Goal: Information Seeking & Learning: Find specific fact

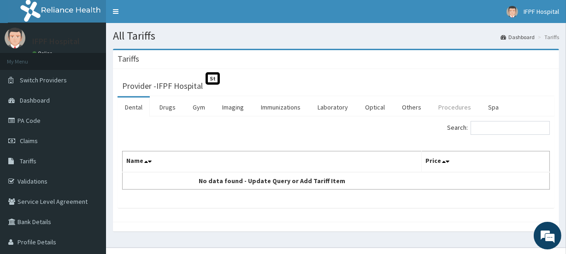
click at [436, 105] on link "Procedures" at bounding box center [454, 107] width 47 height 19
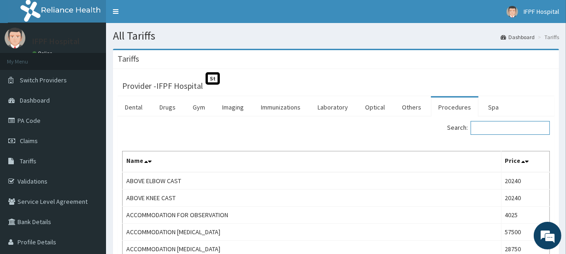
click at [499, 127] on input "Search:" at bounding box center [509, 128] width 79 height 14
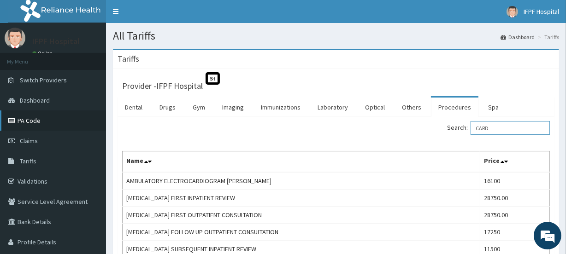
type input "CARD"
click at [49, 121] on link "PA Code" at bounding box center [53, 121] width 106 height 20
